Goal: Use online tool/utility: Utilize a website feature to perform a specific function

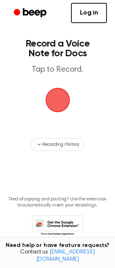
click at [55, 113] on span "button" at bounding box center [58, 100] width 26 height 26
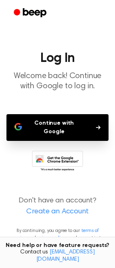
click at [67, 141] on button "Continue with Google" at bounding box center [57, 127] width 102 height 27
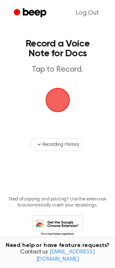
click at [51, 113] on span "button" at bounding box center [57, 100] width 25 height 25
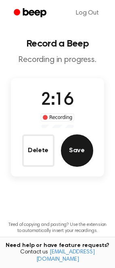
click at [81, 167] on button "Save" at bounding box center [77, 150] width 32 height 32
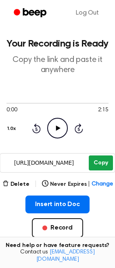
click at [94, 170] on button "Copy" at bounding box center [101, 163] width 24 height 15
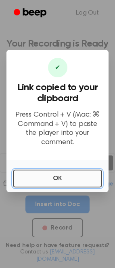
click at [77, 187] on button "OK" at bounding box center [57, 179] width 89 height 18
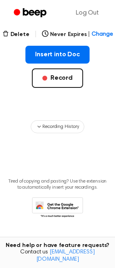
scroll to position [162, 0]
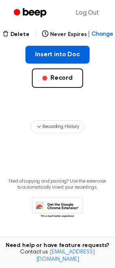
click at [65, 64] on button "Insert into Doc" at bounding box center [58, 55] width 64 height 18
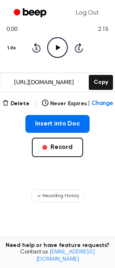
scroll to position [81, 0]
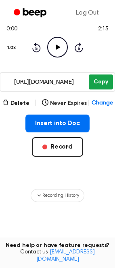
click at [104, 89] on button "Copy" at bounding box center [101, 82] width 24 height 15
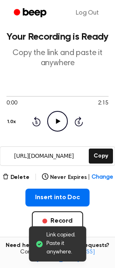
scroll to position [0, 0]
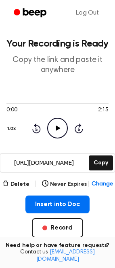
click at [58, 131] on icon at bounding box center [58, 128] width 4 height 5
click at [58, 138] on icon "Pause Audio" at bounding box center [57, 128] width 21 height 21
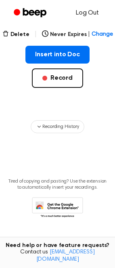
scroll to position [202, 0]
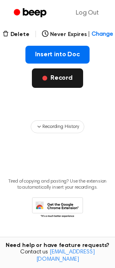
click at [80, 88] on button "Record" at bounding box center [57, 77] width 51 height 19
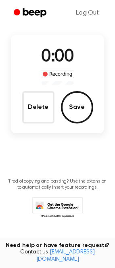
scroll to position [62, 0]
click at [42, 123] on button "Delete" at bounding box center [38, 107] width 32 height 32
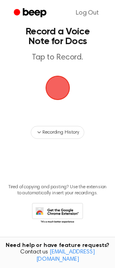
scroll to position [0, 0]
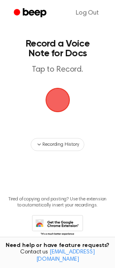
click at [57, 112] on span "button" at bounding box center [58, 100] width 26 height 26
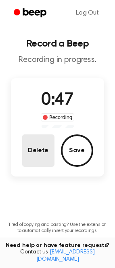
click at [42, 167] on button "Delete" at bounding box center [38, 150] width 32 height 32
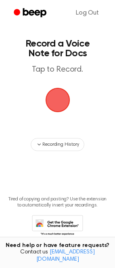
click at [52, 119] on span "button" at bounding box center [57, 100] width 39 height 39
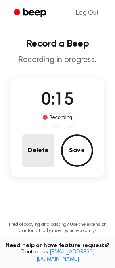
click at [39, 167] on button "Delete" at bounding box center [38, 150] width 32 height 32
